Goal: Task Accomplishment & Management: Use online tool/utility

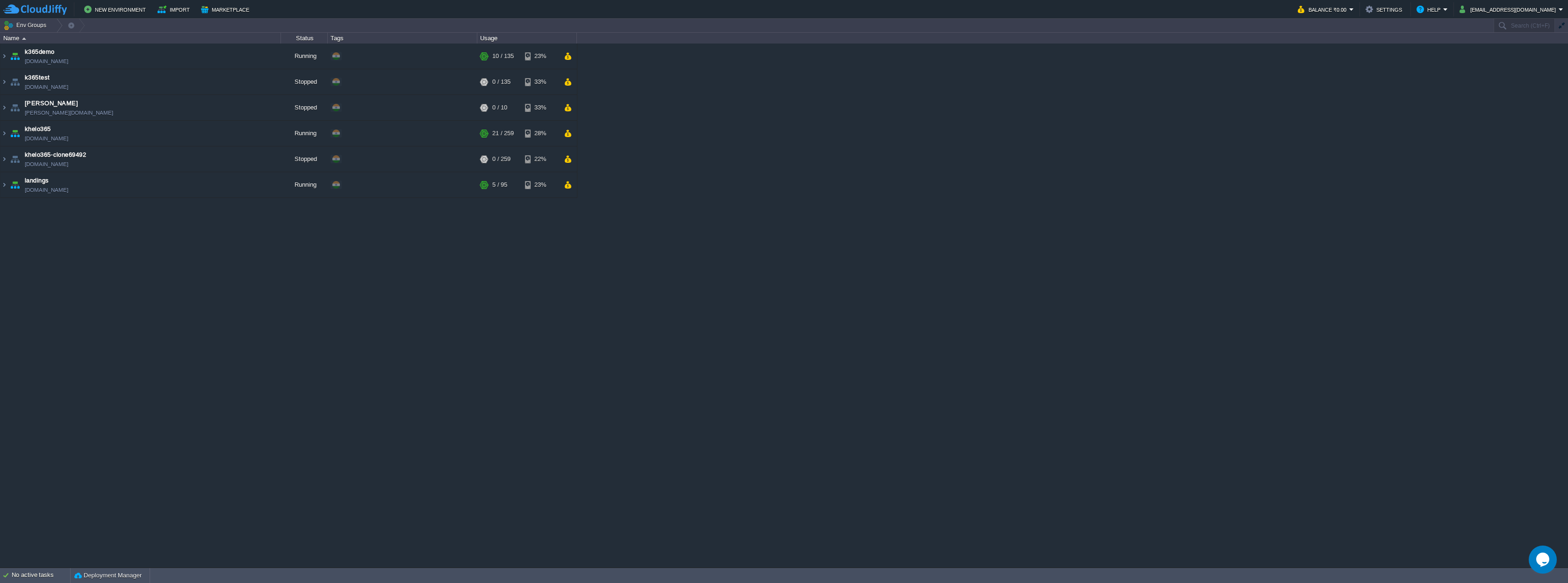
click at [4, 57] on img at bounding box center [4, 55] width 7 height 25
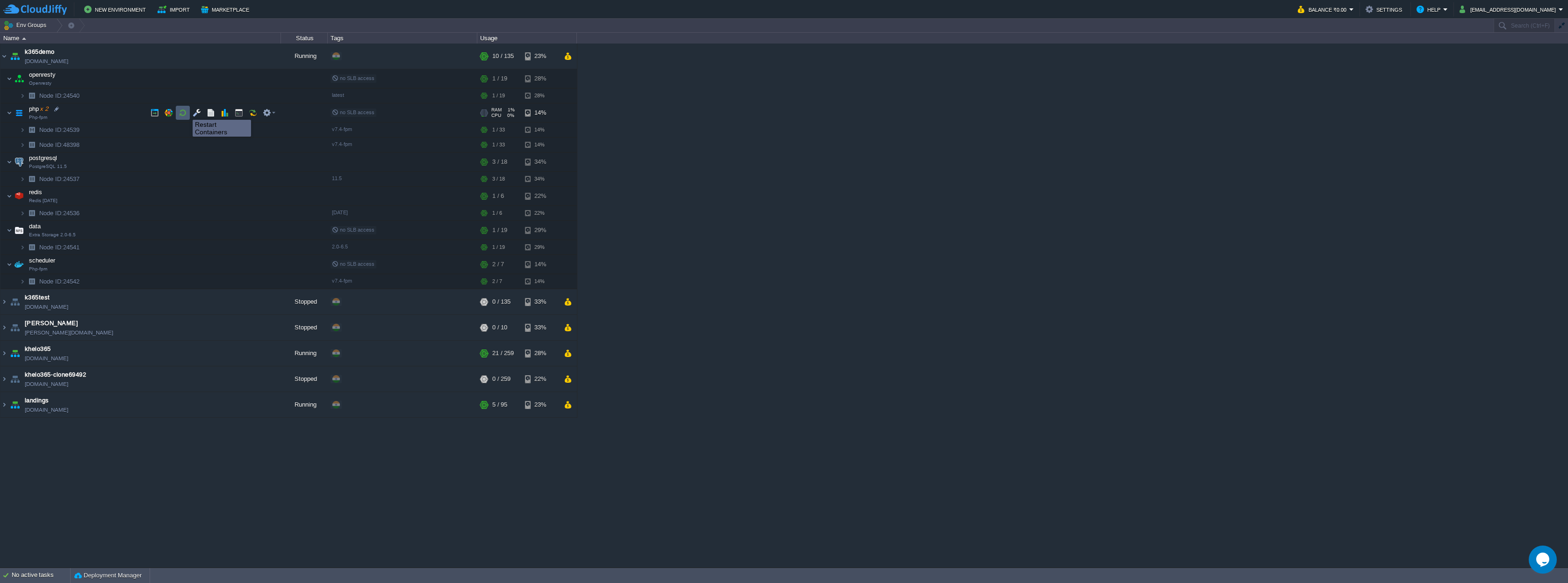
click at [186, 111] on button "button" at bounding box center [183, 113] width 9 height 9
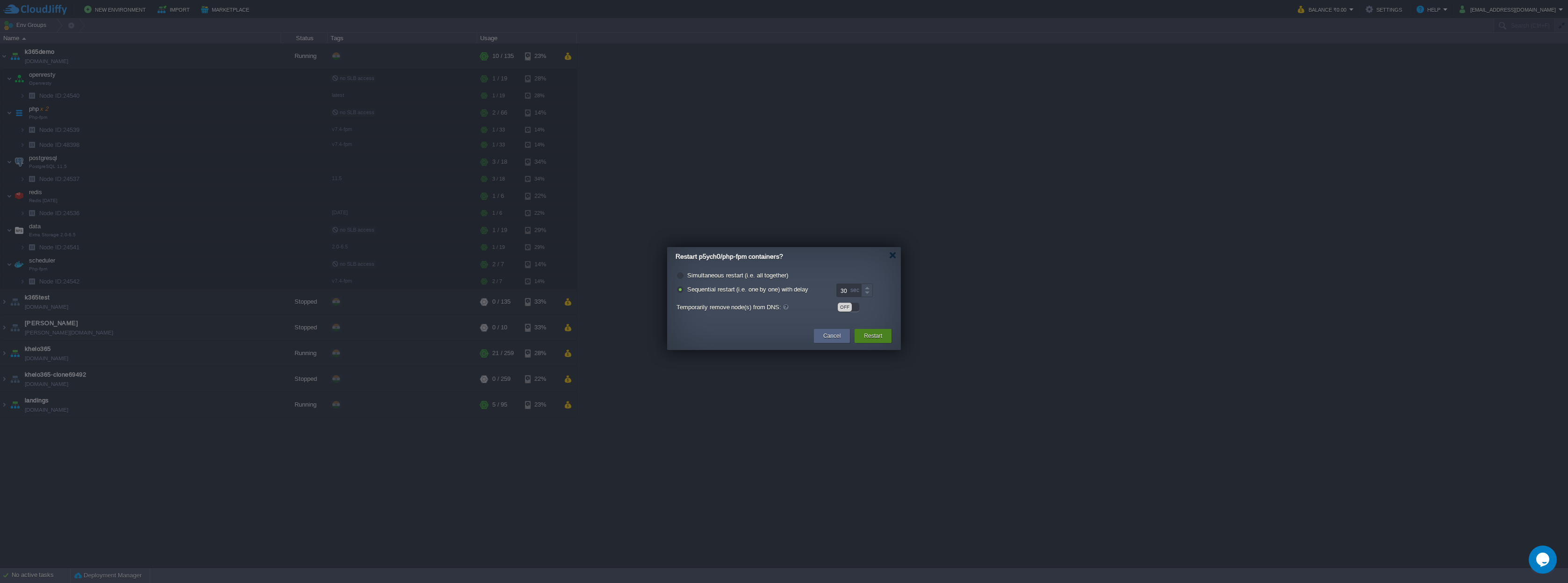
click at [887, 340] on div "Restart" at bounding box center [873, 336] width 37 height 14
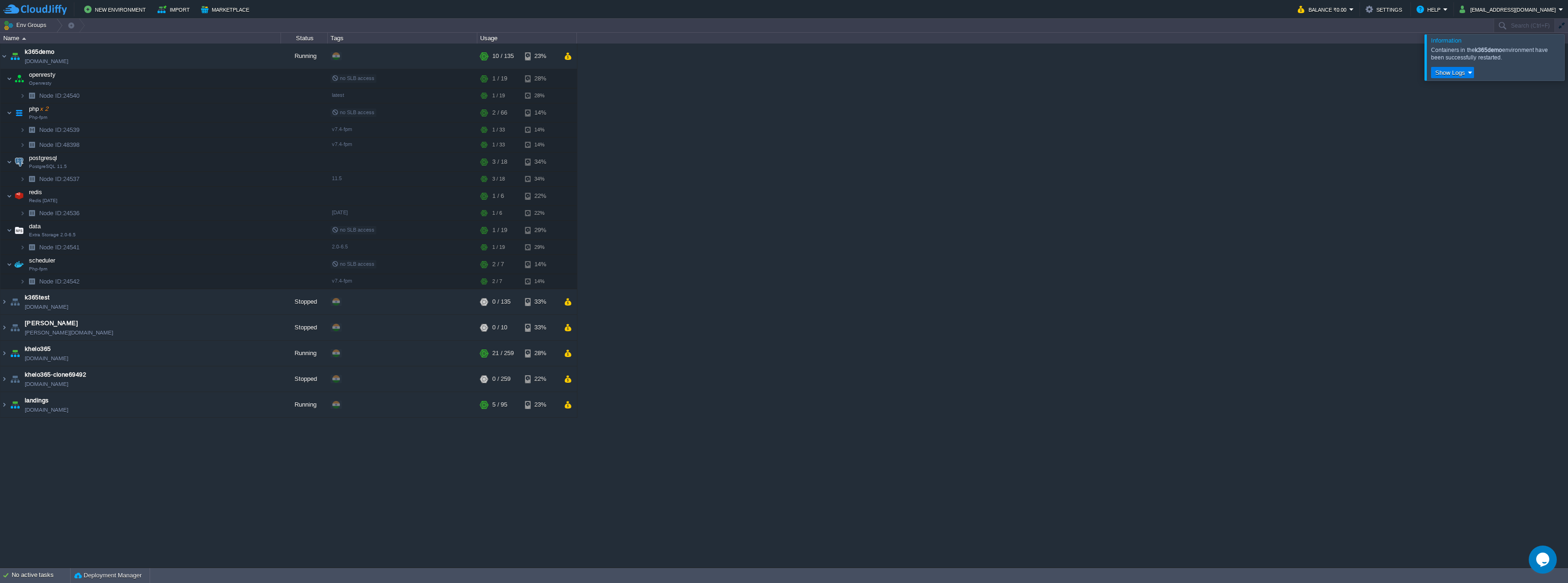
click at [1567, 55] on div at bounding box center [1579, 57] width 0 height 46
click at [61, 63] on link "[DOMAIN_NAME]" at bounding box center [46, 61] width 43 height 9
click at [255, 79] on button "button" at bounding box center [253, 79] width 9 height 9
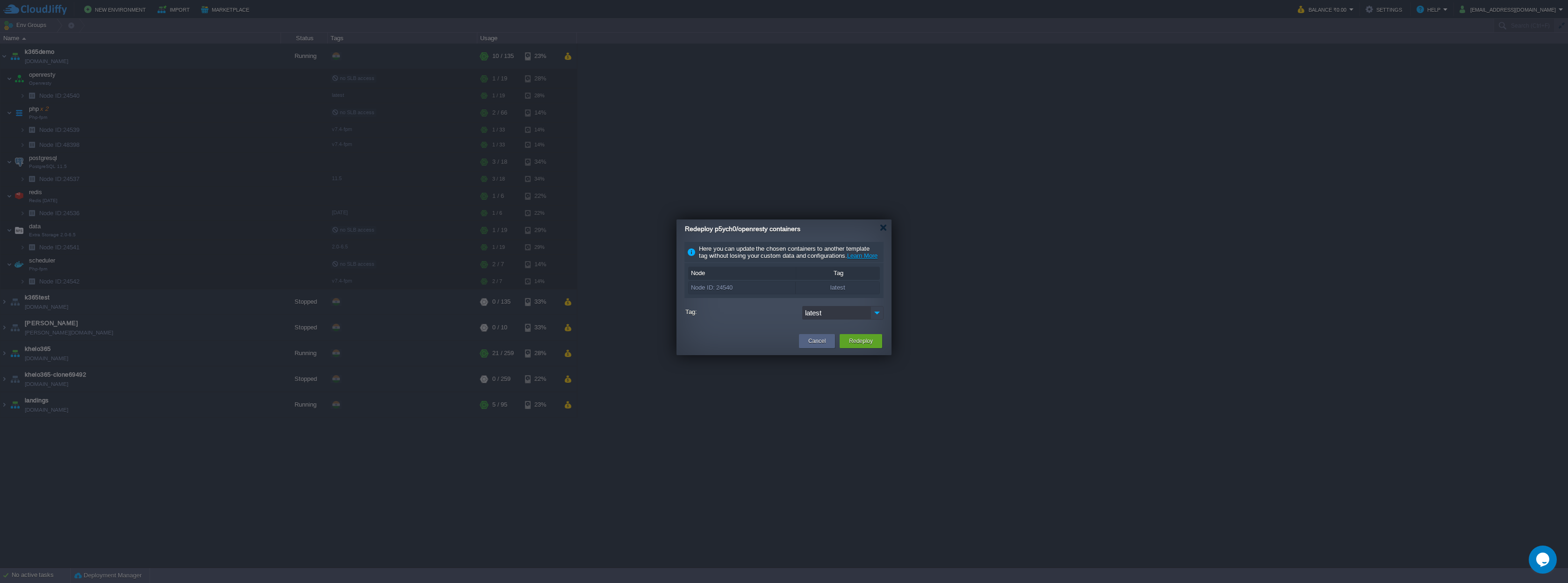
click at [878, 318] on img at bounding box center [877, 313] width 13 height 13
click at [877, 318] on img at bounding box center [877, 313] width 13 height 13
click at [813, 346] on button "Cancel" at bounding box center [817, 341] width 17 height 9
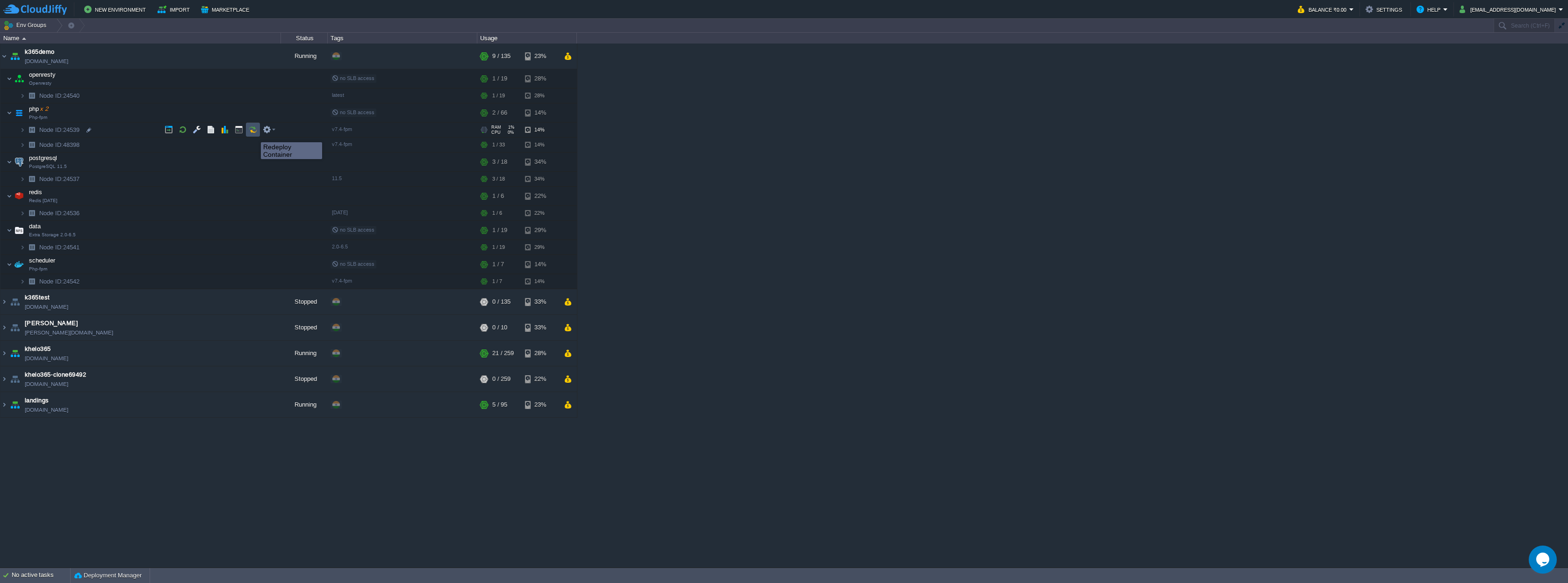
click at [254, 134] on button "button" at bounding box center [253, 130] width 9 height 9
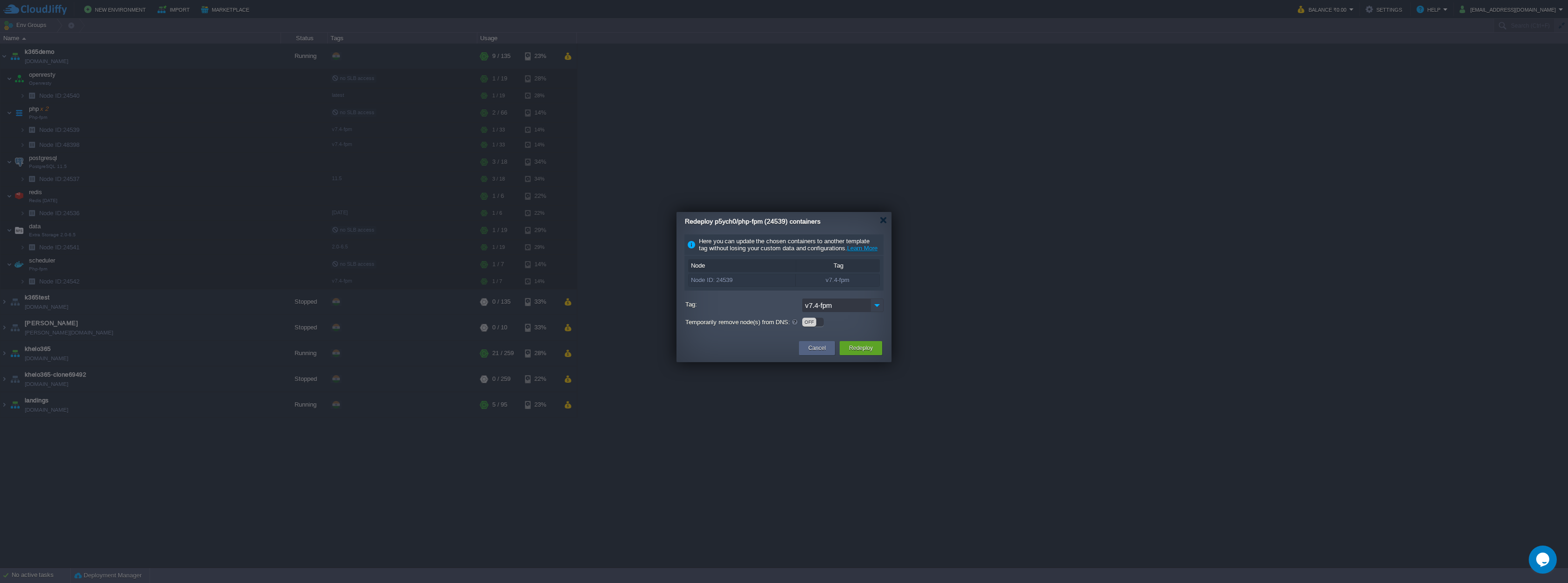
click at [877, 312] on img at bounding box center [877, 305] width 13 height 13
click at [813, 327] on div "OFF" at bounding box center [809, 322] width 14 height 9
click at [859, 353] on button "Redeploy" at bounding box center [861, 348] width 24 height 9
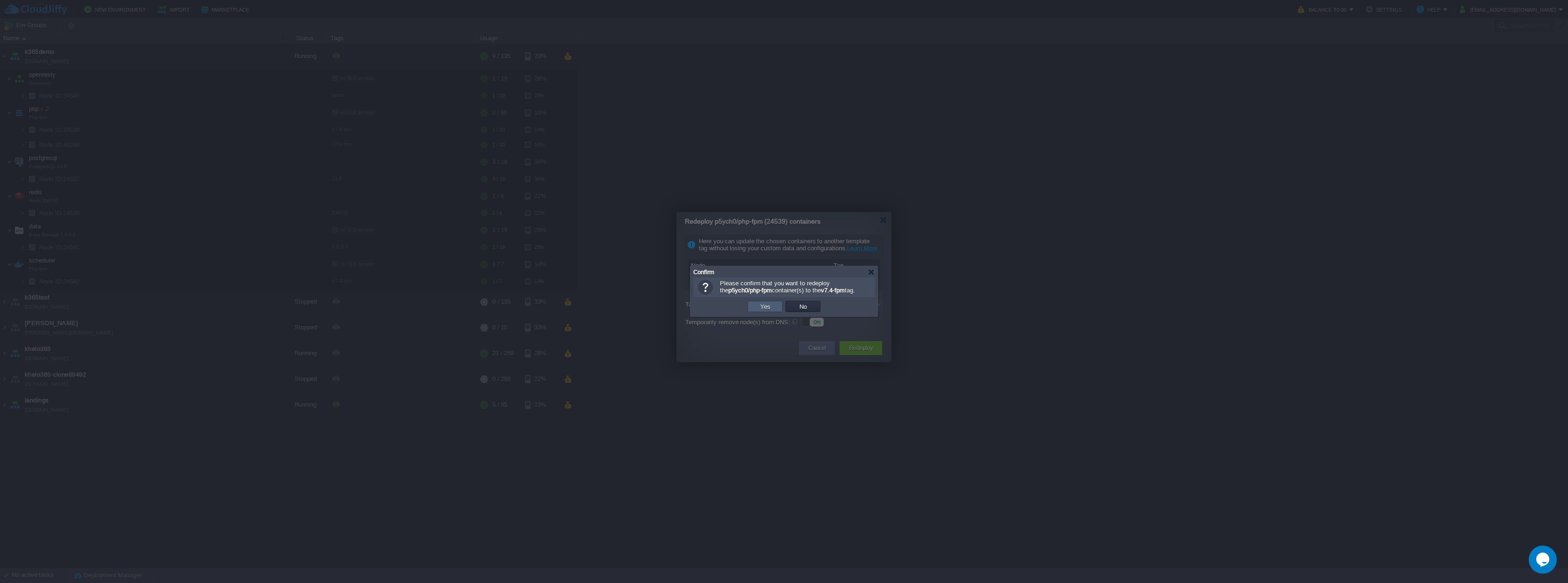
click at [761, 309] on button "Yes" at bounding box center [765, 306] width 16 height 9
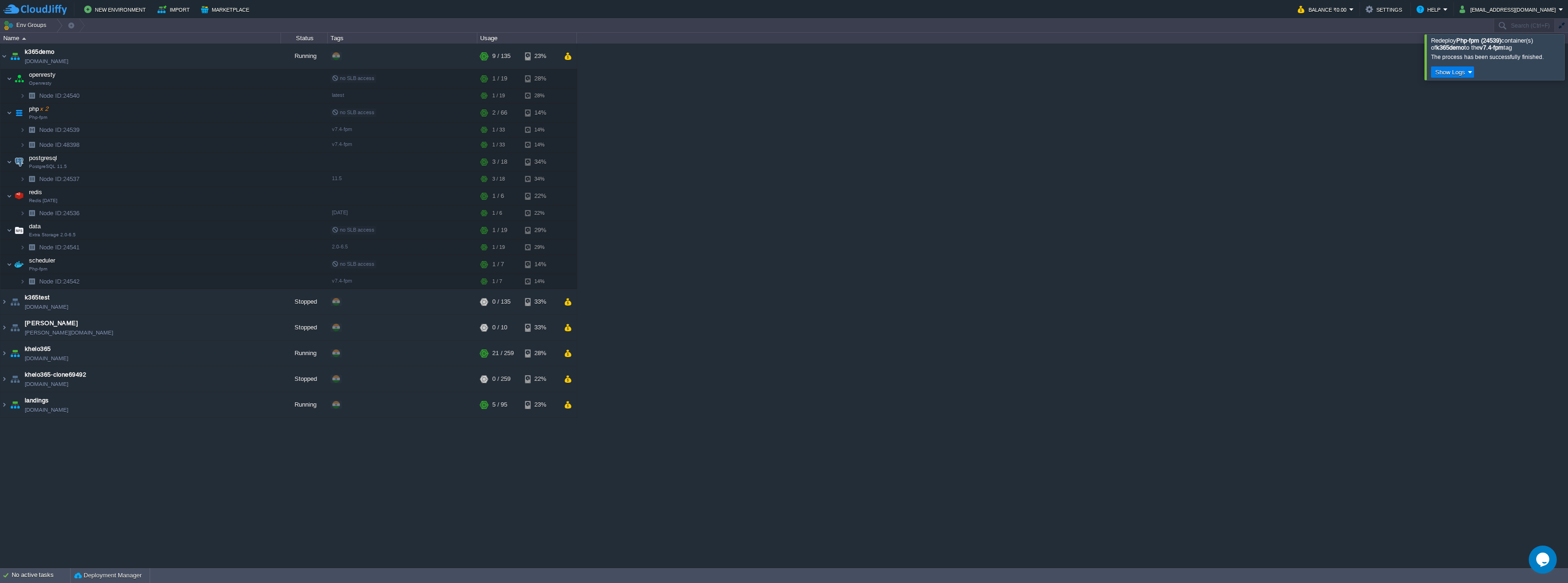
click at [1199, 135] on div "k365demo [DOMAIN_NAME] Running + Add to Env Group RAM 3% CPU 1% 9 / 135 23% ope…" at bounding box center [784, 305] width 1568 height 523
click at [1567, 57] on div at bounding box center [1579, 57] width 0 height 45
click at [40, 62] on link "[DOMAIN_NAME]" at bounding box center [46, 61] width 43 height 9
